Goal: Information Seeking & Learning: Understand process/instructions

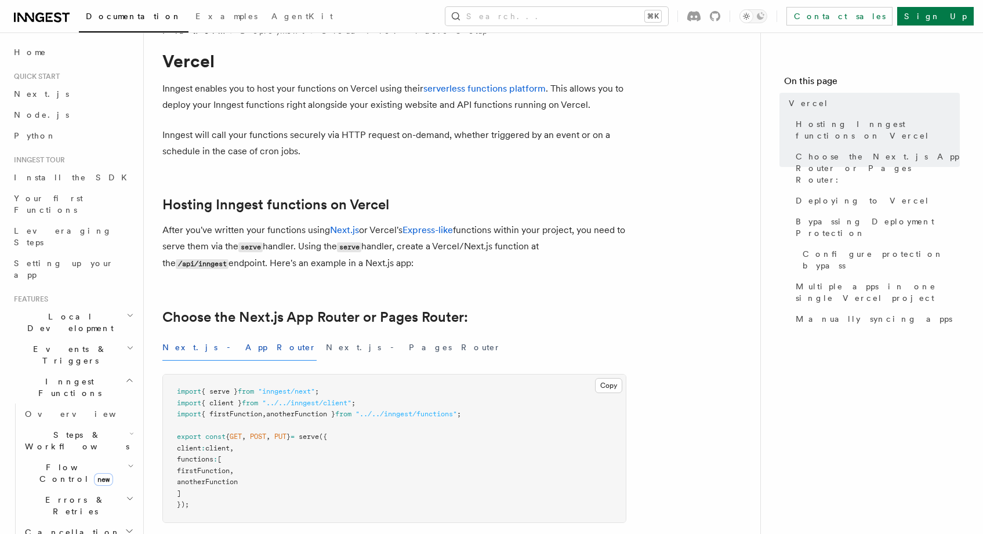
scroll to position [154, 0]
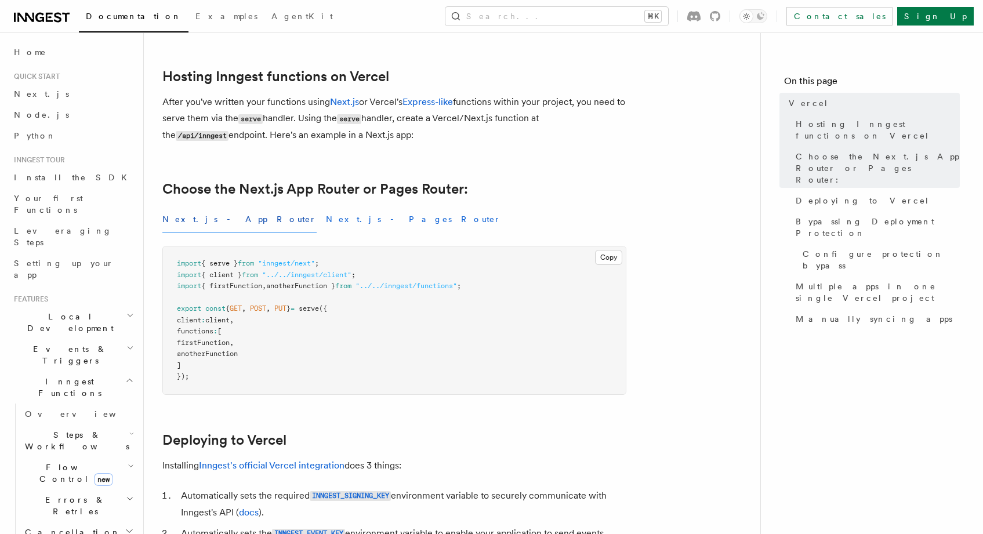
click at [326, 223] on button "Next.js - Pages Router" at bounding box center [413, 219] width 175 height 26
click at [190, 222] on button "Next.js - App Router" at bounding box center [239, 219] width 154 height 26
click at [54, 192] on span "Your first Functions" at bounding box center [75, 203] width 122 height 23
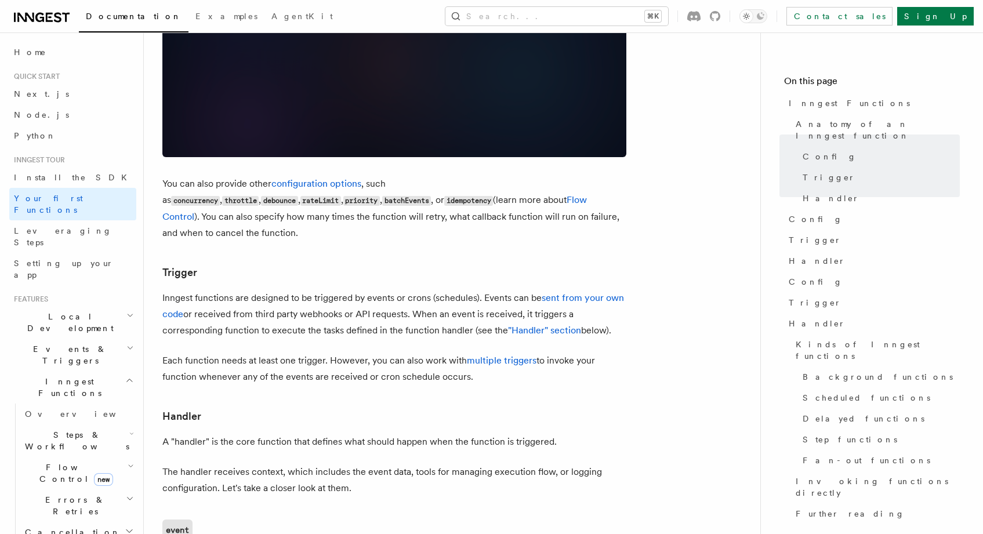
scroll to position [986, 0]
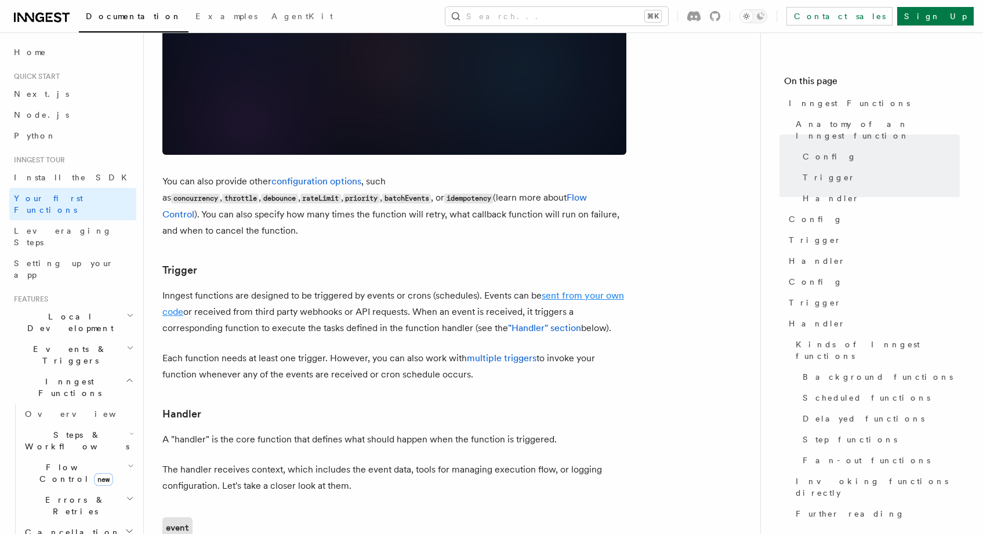
click at [574, 290] on link "sent from your own code" at bounding box center [392, 303] width 461 height 27
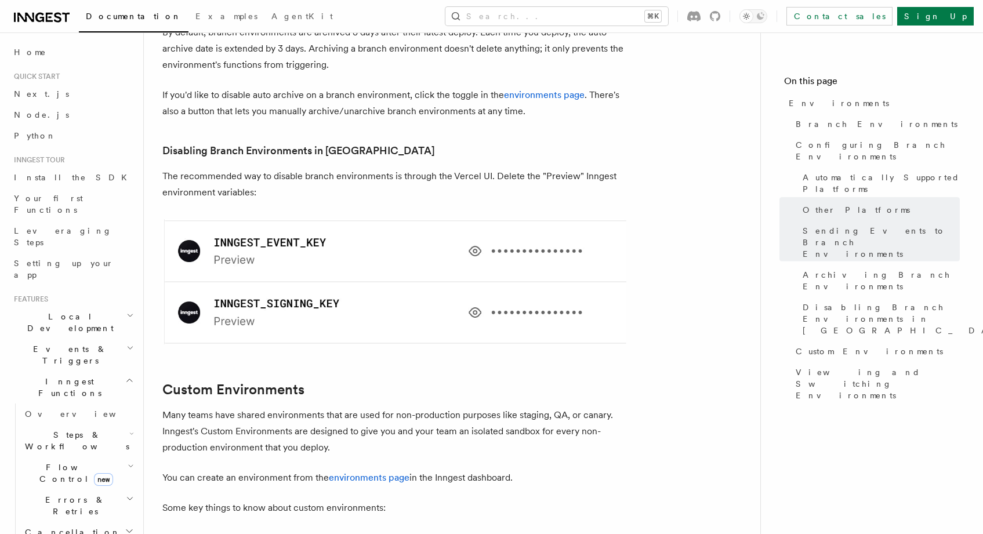
scroll to position [2321, 0]
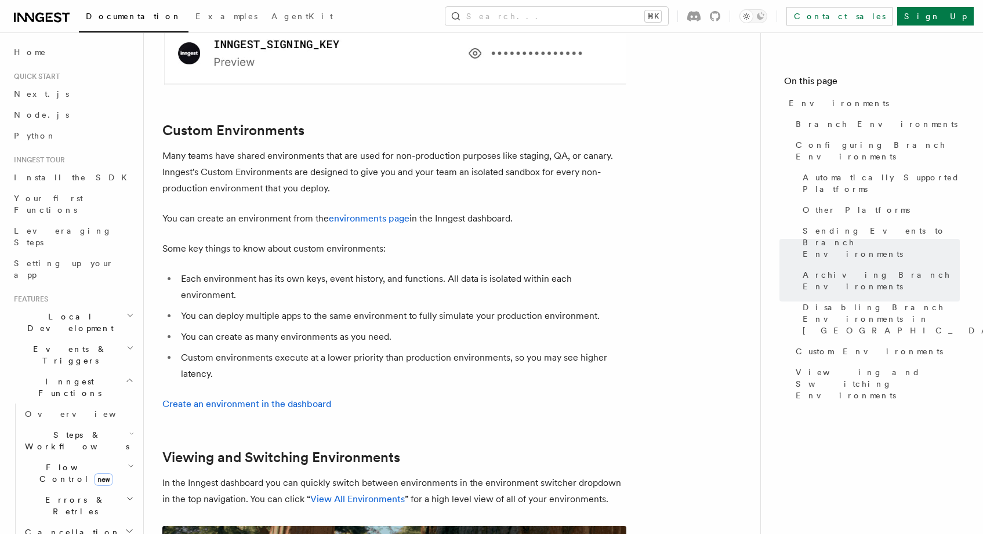
click at [34, 311] on span "Local Development" at bounding box center [67, 322] width 117 height 23
click at [47, 344] on span "Overview" at bounding box center [84, 348] width 119 height 9
